Goal: Task Accomplishment & Management: Complete application form

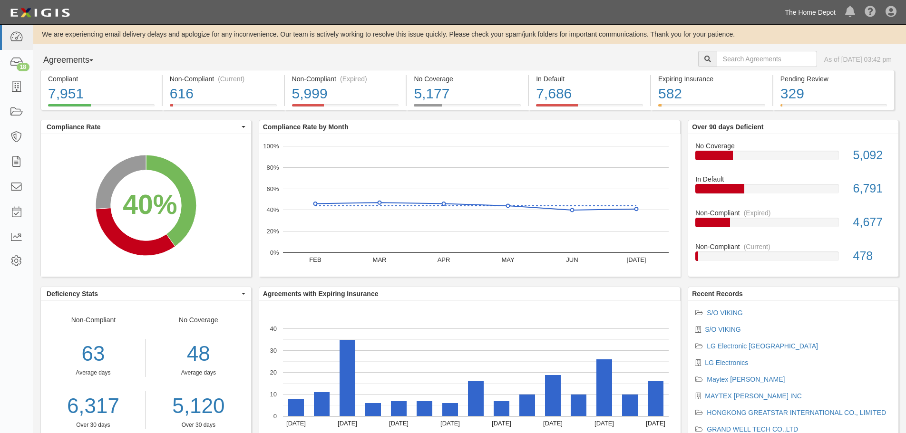
click at [814, 8] on link "The Home Depot" at bounding box center [810, 12] width 60 height 19
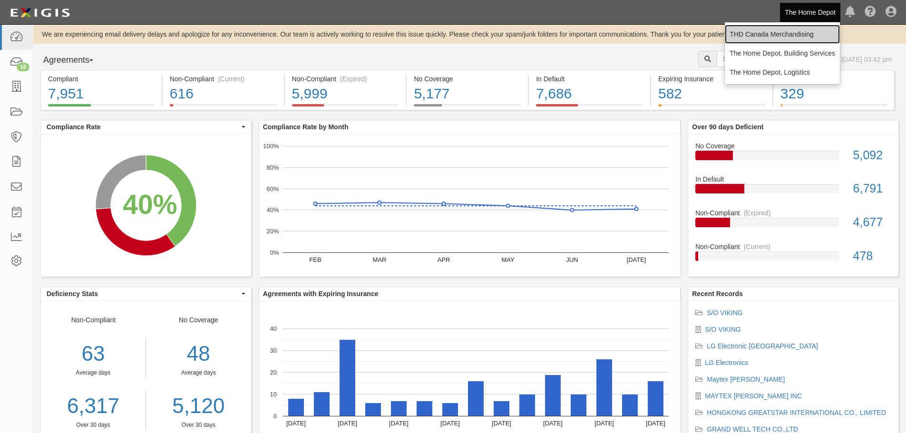
click at [796, 37] on link "THD Canada Merchandising" at bounding box center [782, 34] width 115 height 19
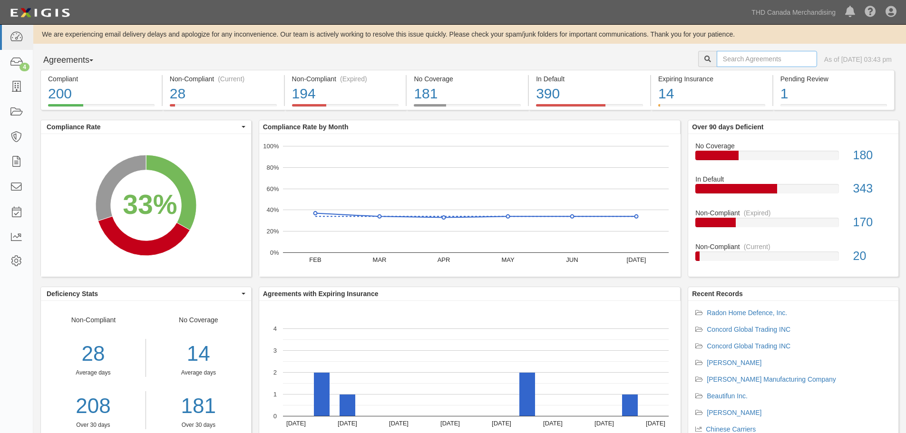
click at [746, 64] on input "text" at bounding box center [767, 59] width 100 height 16
type input "osmanthus"
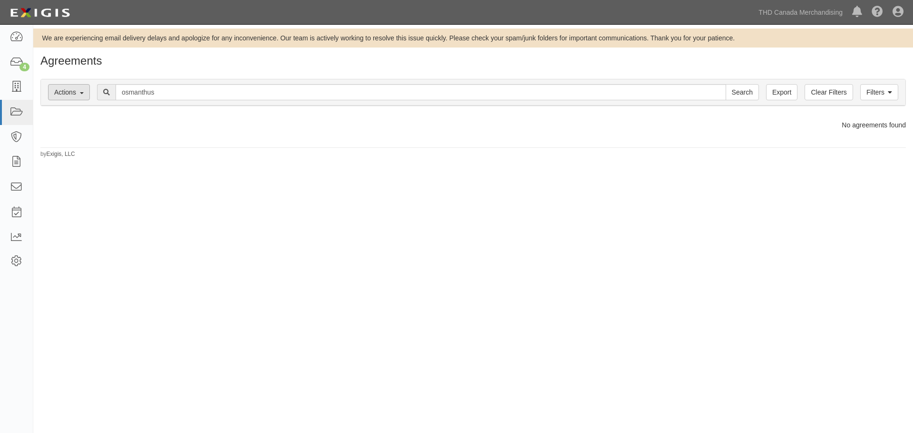
click at [72, 88] on button "Actions" at bounding box center [69, 92] width 42 height 16
click at [76, 88] on button "Actions" at bounding box center [69, 92] width 42 height 16
click at [17, 83] on icon at bounding box center [16, 87] width 13 height 11
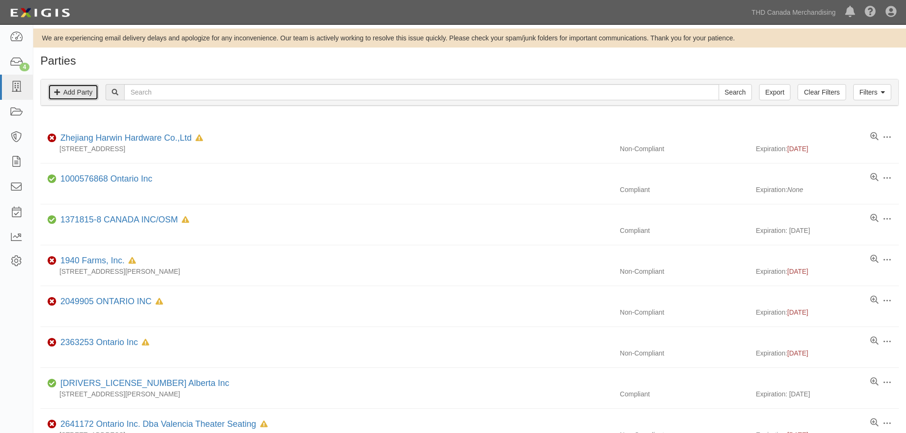
click at [77, 98] on link "Add Party" at bounding box center [73, 92] width 50 height 16
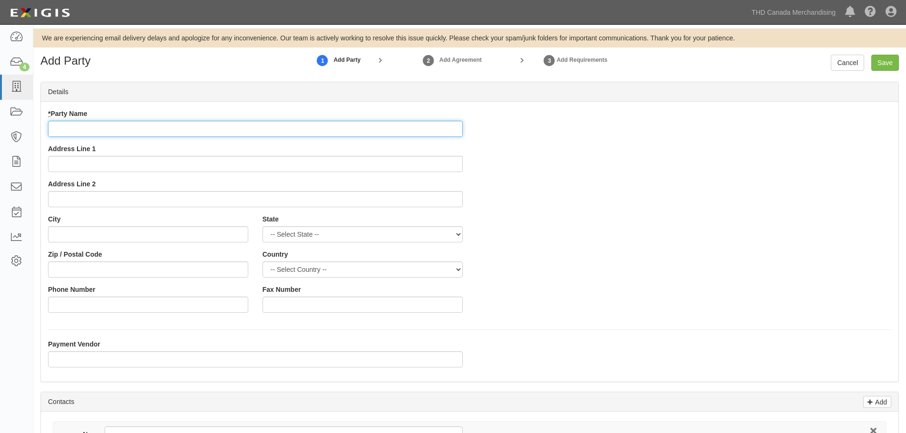
click at [84, 128] on input "* Party Name" at bounding box center [255, 129] width 415 height 16
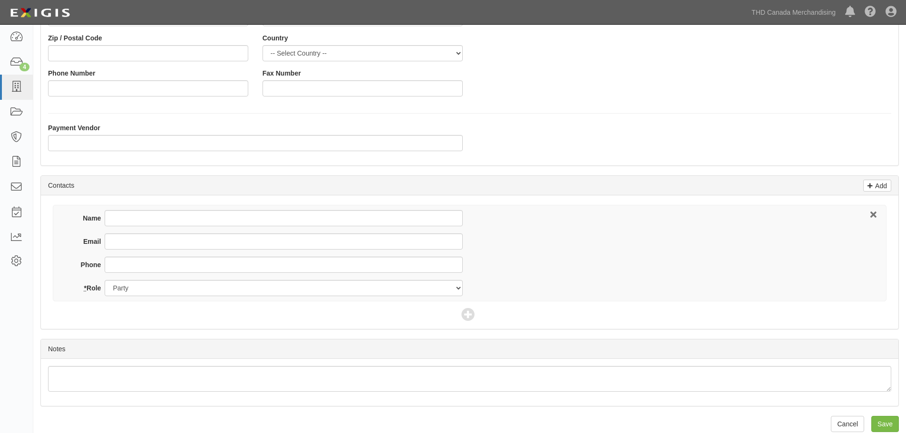
scroll to position [229, 0]
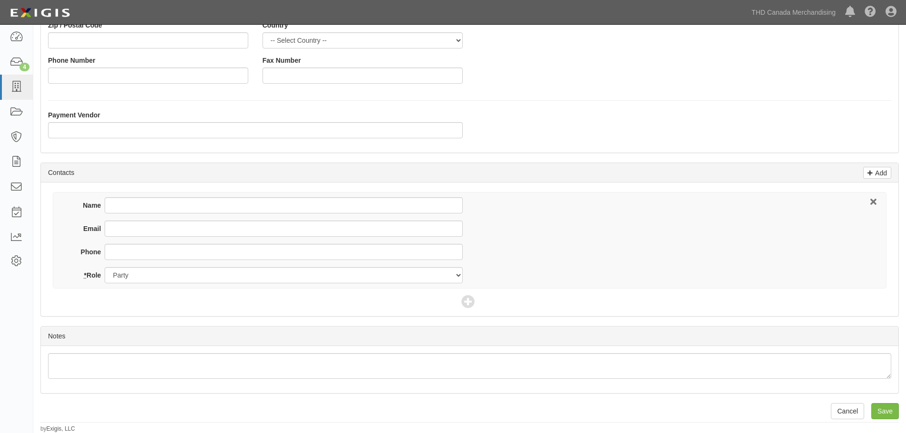
type input "Osmanthus & Orchis, Inc."
click at [137, 207] on input "Name" at bounding box center [284, 205] width 358 height 16
type input "Melk@osmanthus-orchis.com"
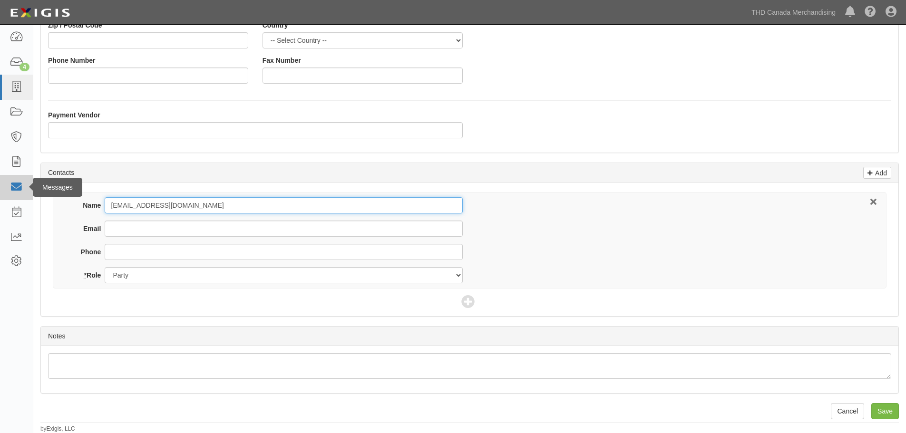
drag, startPoint x: 237, startPoint y: 206, endPoint x: 28, endPoint y: 199, distance: 209.4
click at [28, 199] on body "Toggle navigation Dashboard 4 Inbox Parties Agreements Coverages Documents Mess…" at bounding box center [453, 102] width 906 height 663
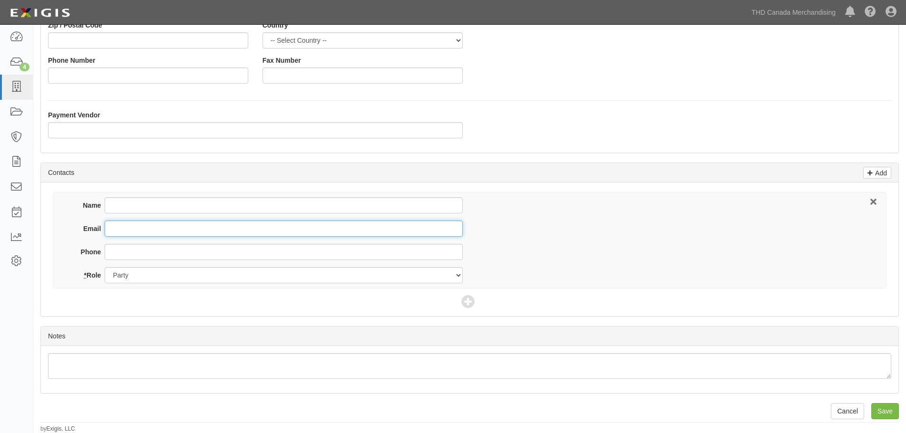
click at [127, 227] on input "Email" at bounding box center [284, 229] width 358 height 16
paste input "Melk@osmanthus-orchis.com"
type input "Melk@osmanthus-orchis.com"
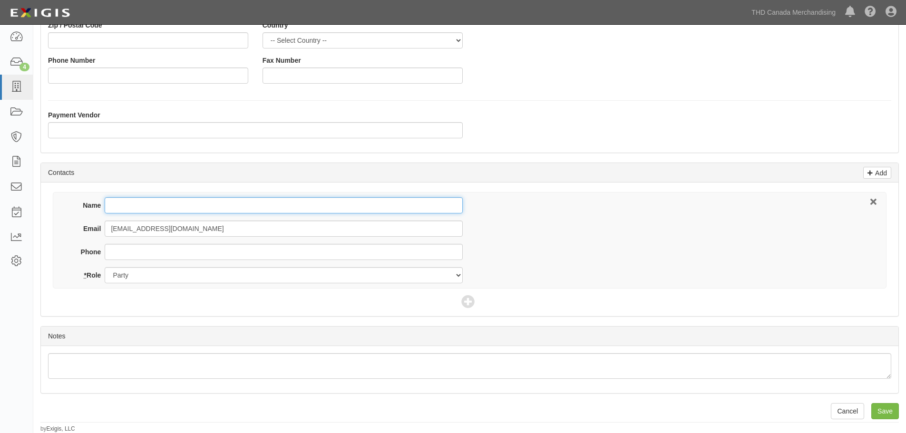
click at [140, 202] on input "Name" at bounding box center [284, 205] width 358 height 16
type input "Mel Kellish"
click at [890, 417] on input "Save" at bounding box center [885, 411] width 28 height 16
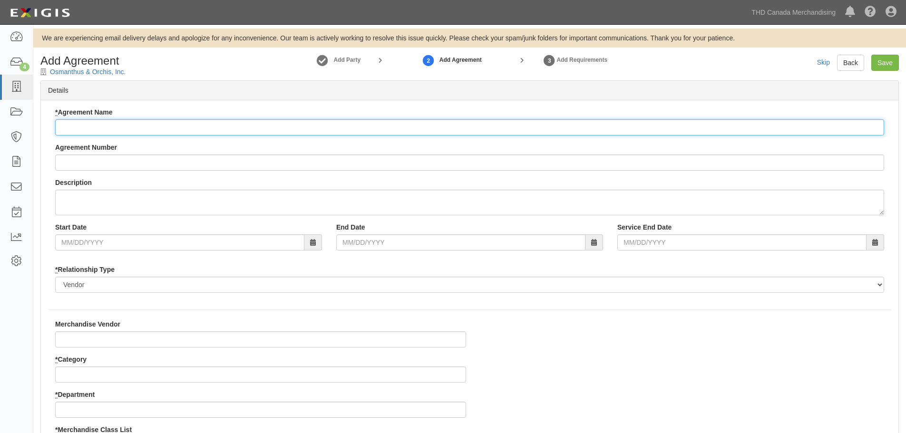
click at [124, 124] on input "* Agreement Name" at bounding box center [469, 127] width 829 height 16
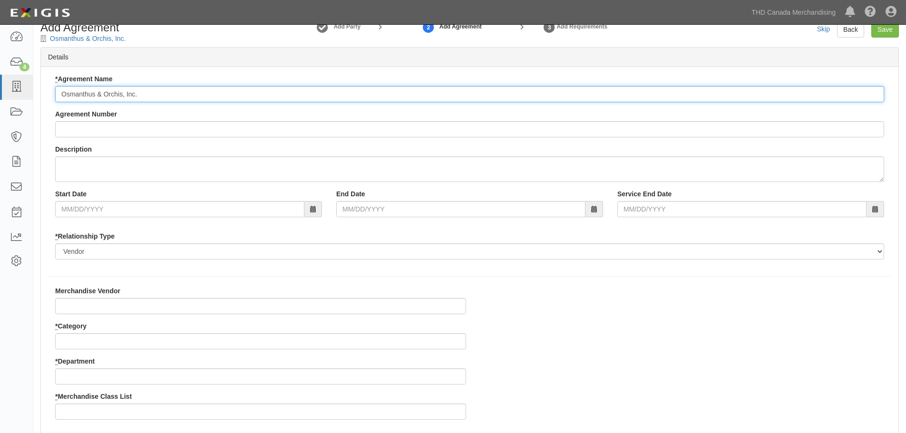
scroll to position [48, 0]
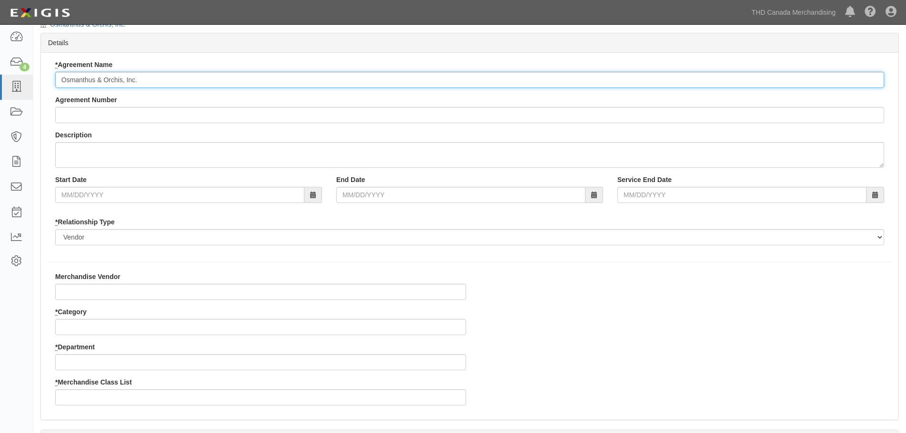
type input "Osmanthus & Orchis, Inc."
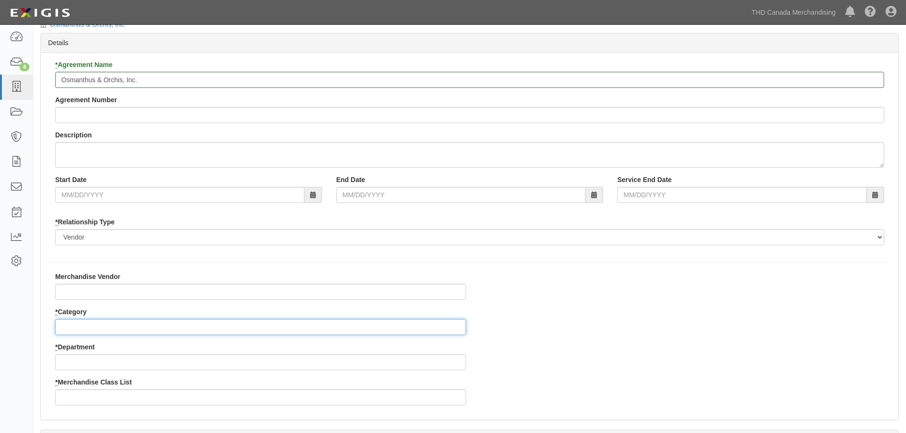
click at [105, 322] on input "* Category" at bounding box center [260, 327] width 411 height 16
type input "8"
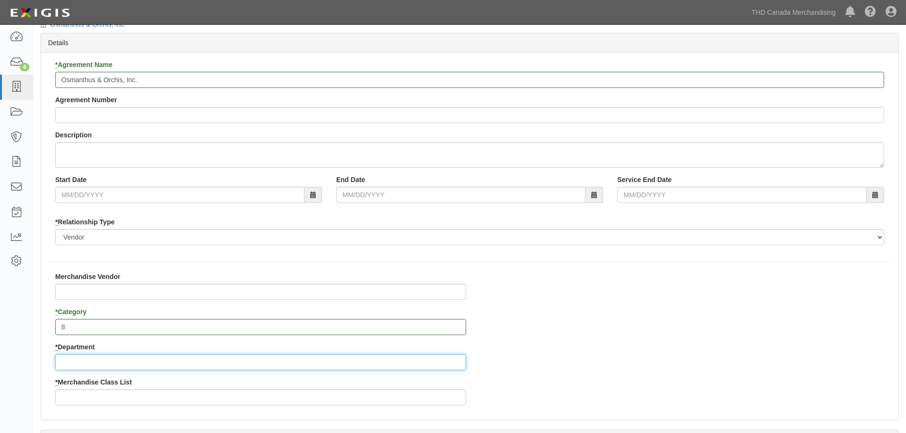
click at [146, 357] on input "* Department" at bounding box center [260, 362] width 411 height 16
type input "26"
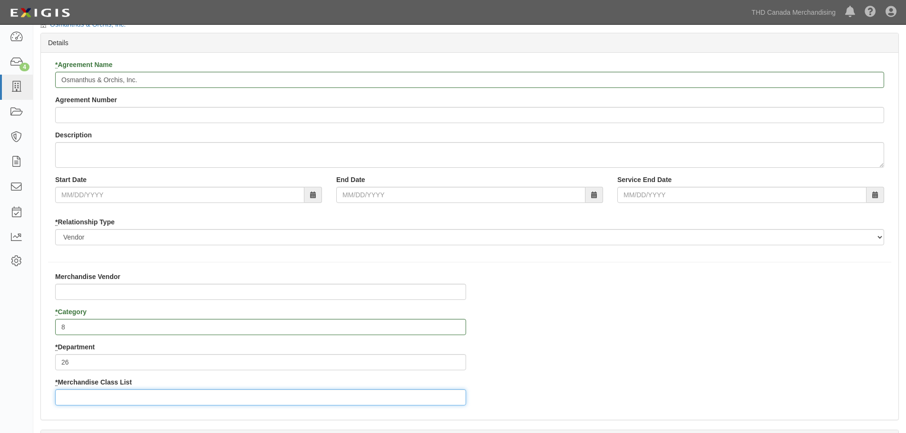
click at [127, 398] on input "* Merchandise Class List" at bounding box center [260, 398] width 411 height 16
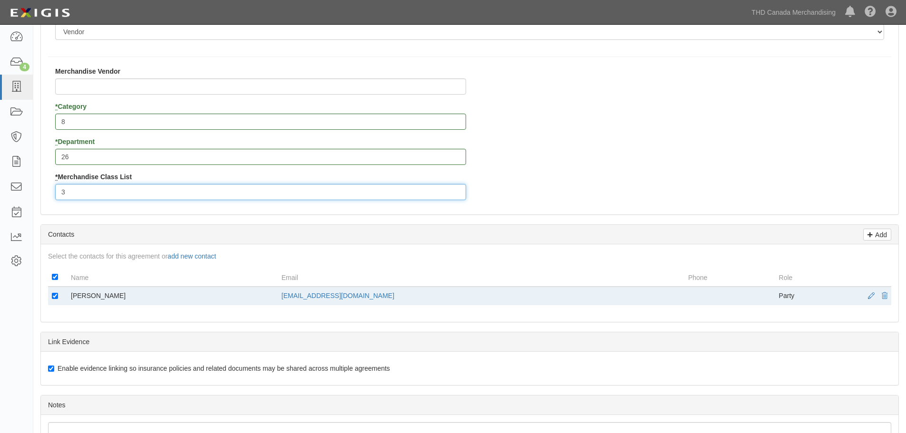
scroll to position [401, 0]
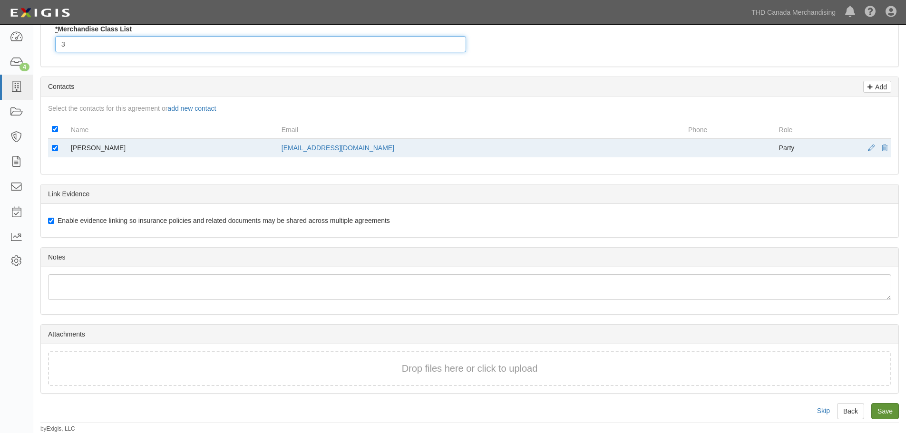
type input "3"
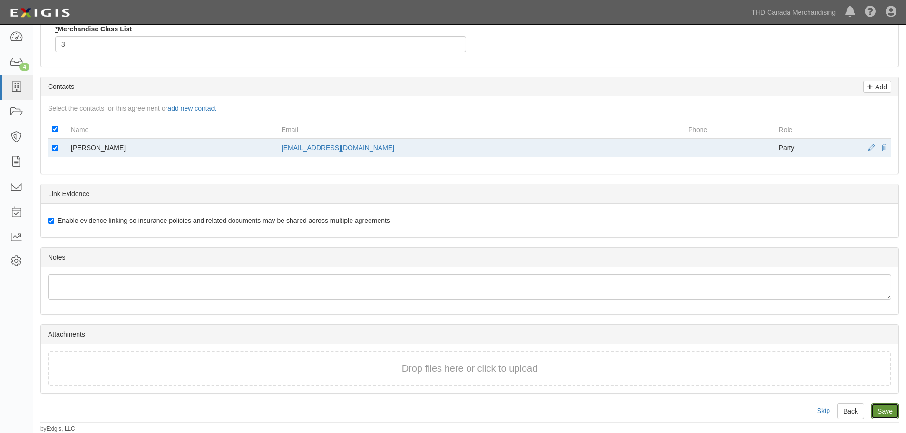
click at [890, 408] on input "Save" at bounding box center [885, 411] width 28 height 16
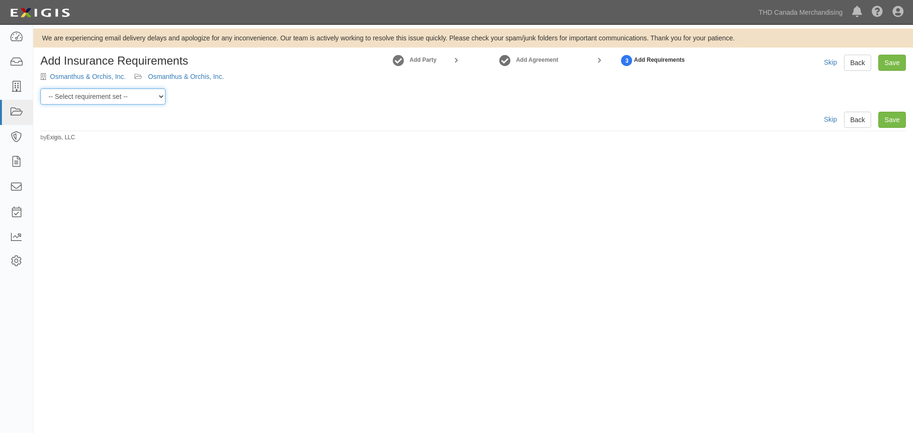
click at [143, 95] on select "-- Select requirement set -- $20M GL (Canadian Supplier) $20M GL (Non-Canadian …" at bounding box center [102, 96] width 125 height 16
select select "37050"
click at [40, 88] on select "-- Select requirement set -- $20M GL (Canadian Supplier) $20M GL (Non-Canadian …" at bounding box center [102, 96] width 125 height 16
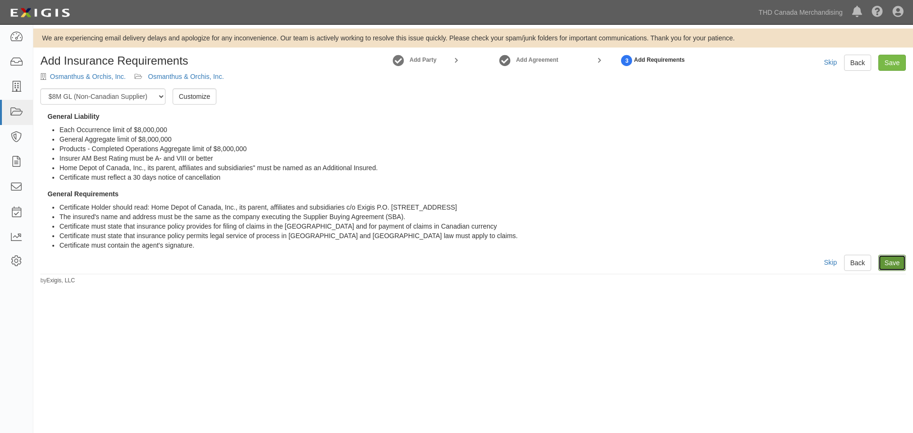
click at [899, 262] on link "Save" at bounding box center [893, 263] width 28 height 16
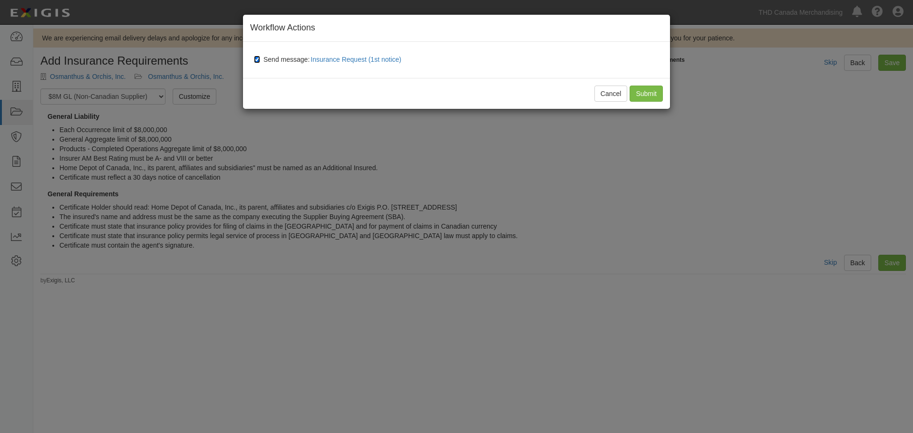
click at [256, 59] on input "Send message: Insurance Request (1st notice)" at bounding box center [257, 60] width 6 height 8
checkbox input "false"
click at [651, 88] on input "Submit" at bounding box center [646, 94] width 33 height 16
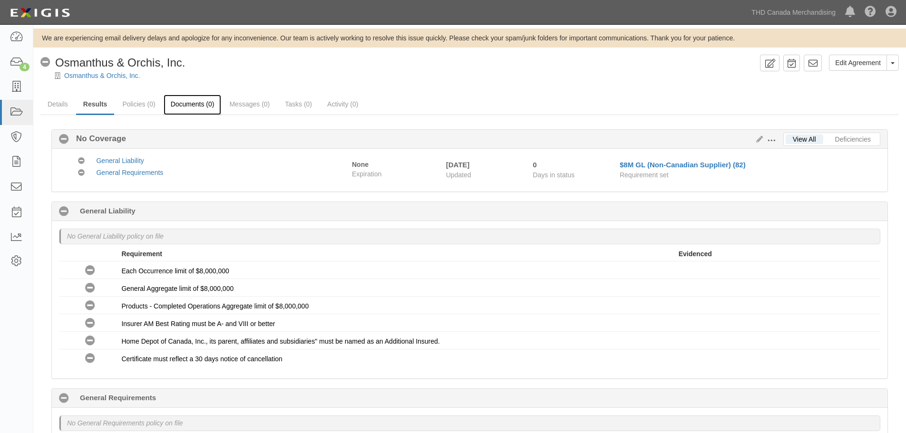
click at [205, 111] on link "Documents (0)" at bounding box center [193, 105] width 58 height 20
